Goal: Task Accomplishment & Management: Use online tool/utility

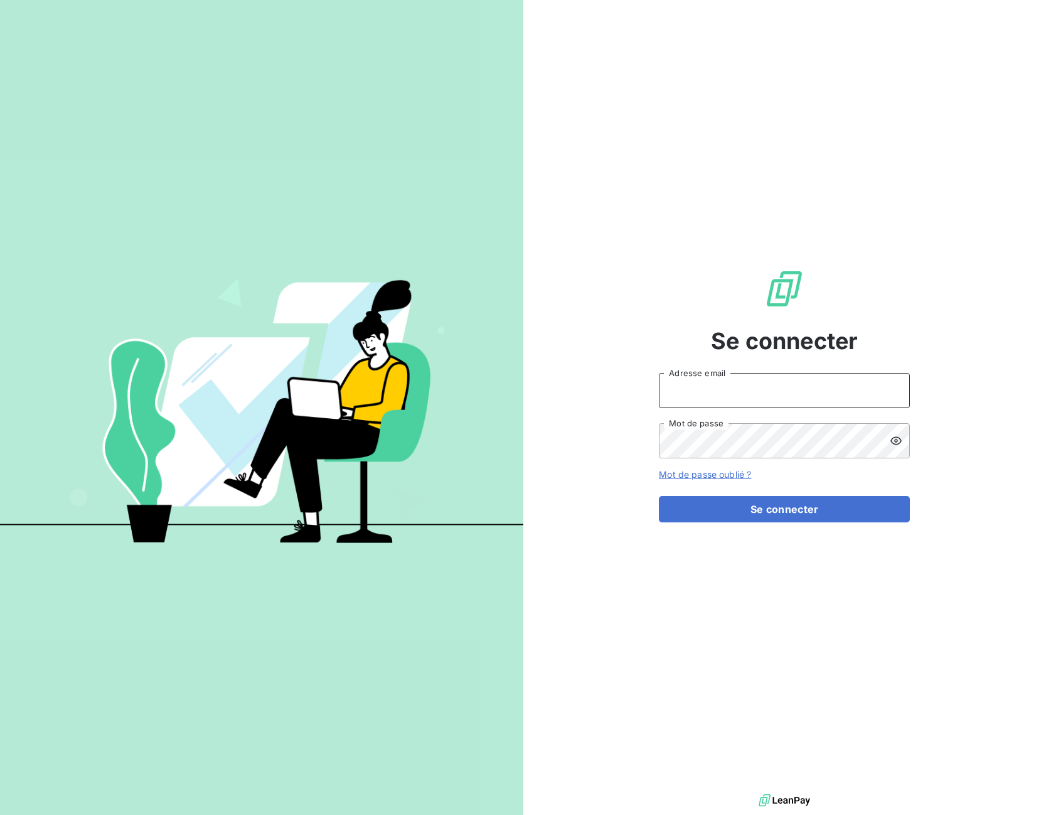
click at [762, 390] on input "Adresse email" at bounding box center [784, 390] width 251 height 35
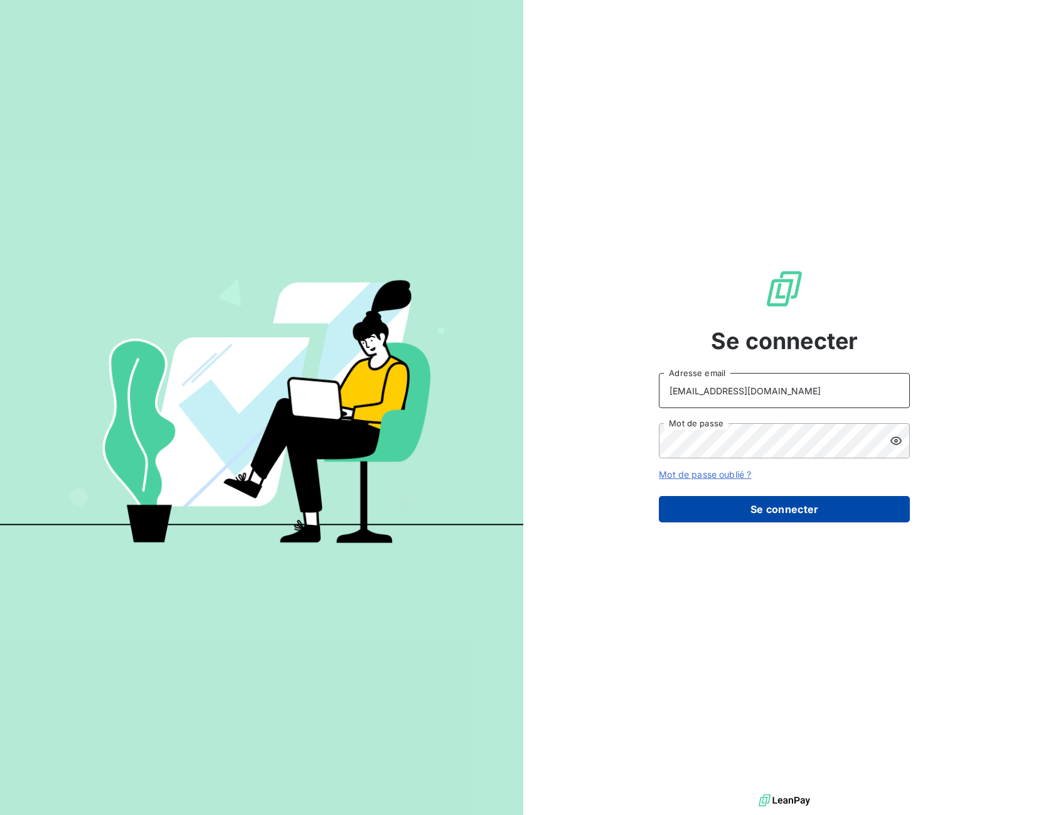
type input "[EMAIL_ADDRESS][DOMAIN_NAME]"
click at [744, 502] on button "Se connecter" at bounding box center [784, 509] width 251 height 26
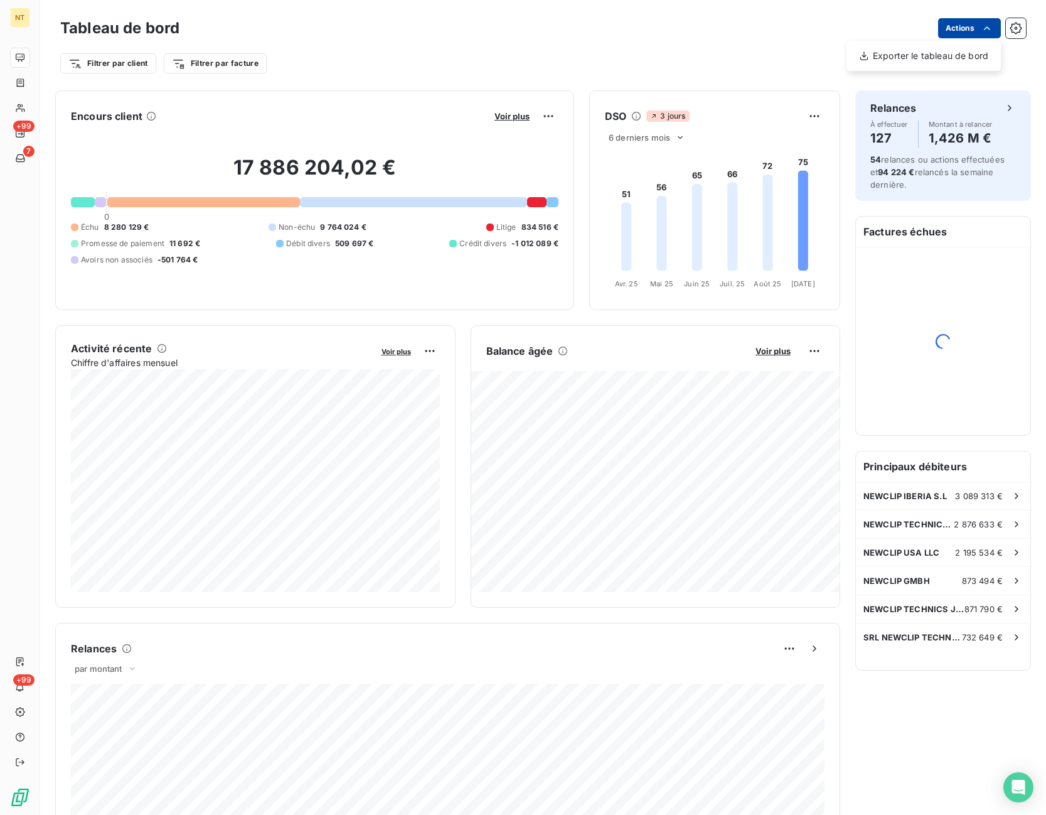
click at [971, 33] on html "NT +99 7 +99 Tableau de bord Actions Exporter le tableau de bord Filtrer par cl…" at bounding box center [523, 407] width 1046 height 815
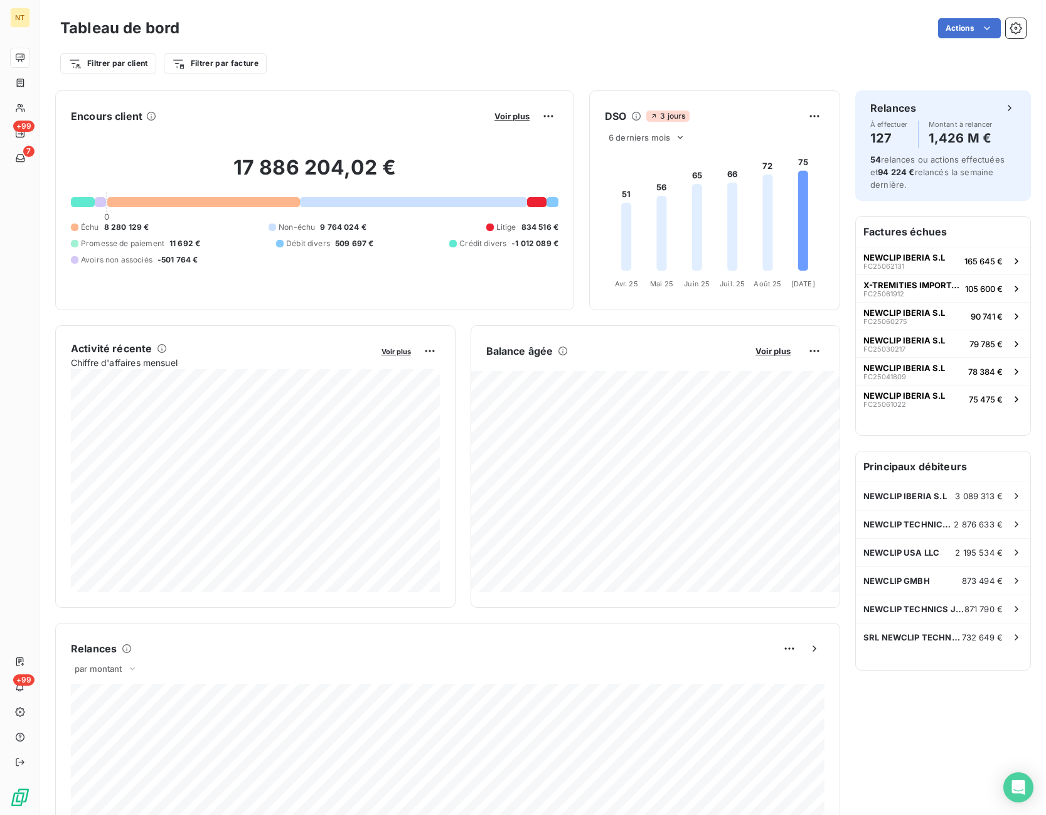
click at [48, 86] on html "NT +99 7 +99 Tableau de bord Actions Filtrer par client Filtrer par facture Enc…" at bounding box center [523, 407] width 1046 height 815
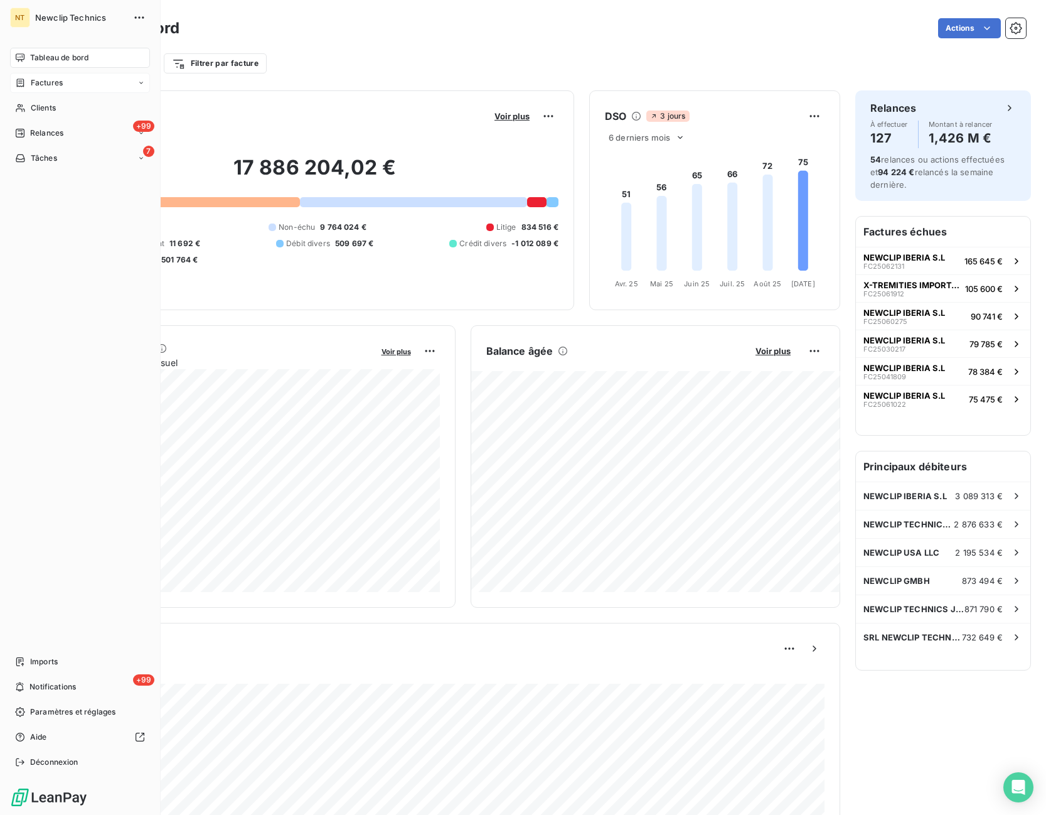
click at [23, 83] on icon at bounding box center [20, 83] width 11 height 10
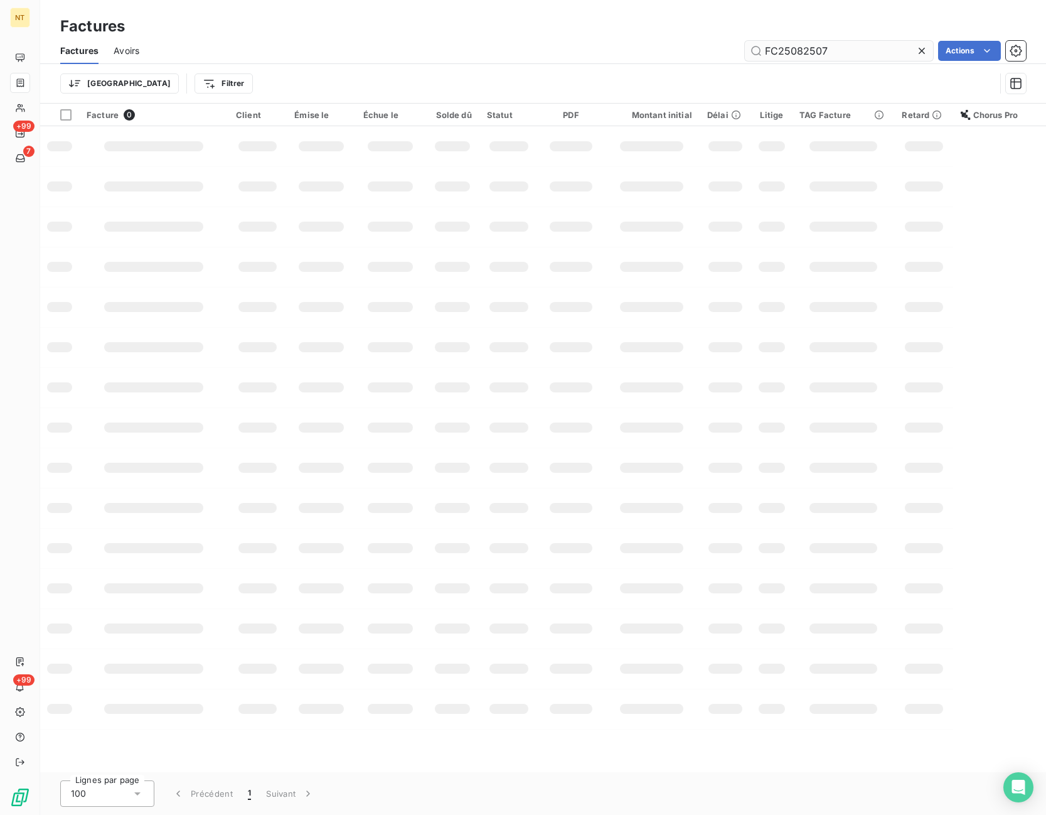
drag, startPoint x: 835, startPoint y: 51, endPoint x: 735, endPoint y: 53, distance: 99.2
click at [745, 53] on input "FC25082507" at bounding box center [839, 51] width 188 height 20
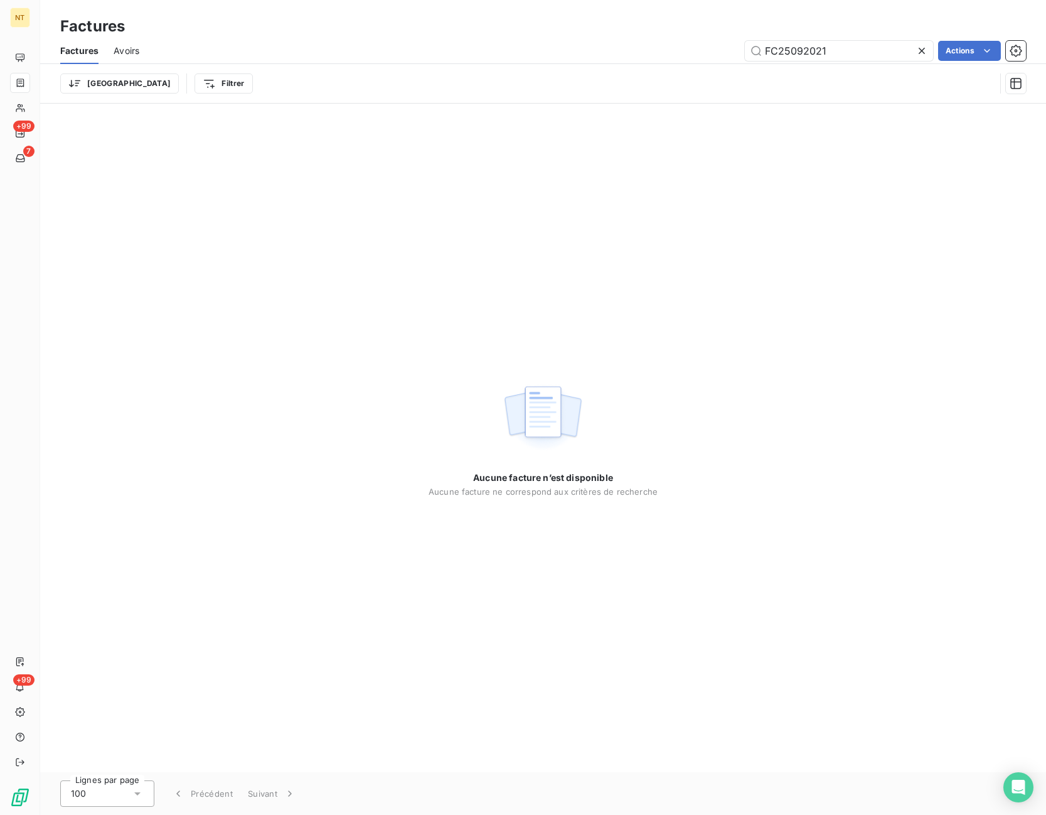
type input "FC25092021"
